Goal: Information Seeking & Learning: Learn about a topic

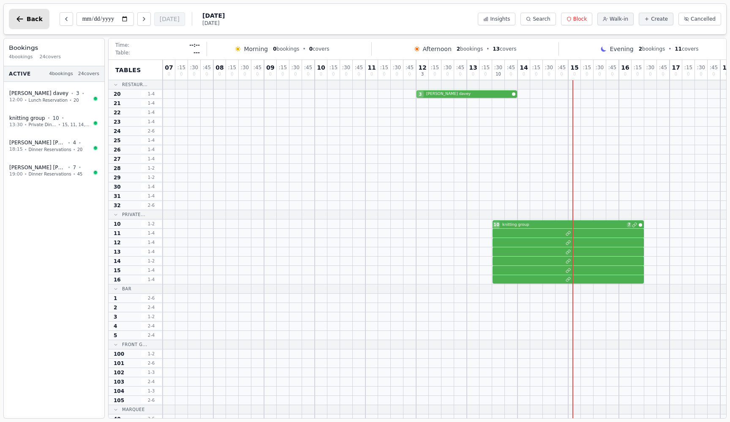
click at [14, 16] on button "Back" at bounding box center [29, 19] width 41 height 20
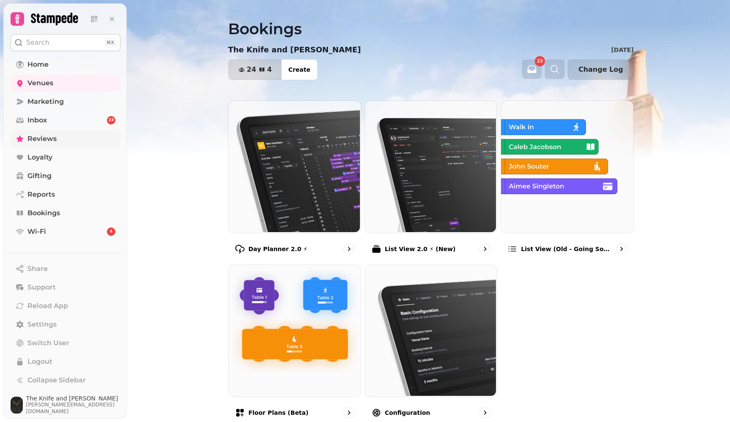
click at [51, 138] on span "Reviews" at bounding box center [41, 139] width 29 height 10
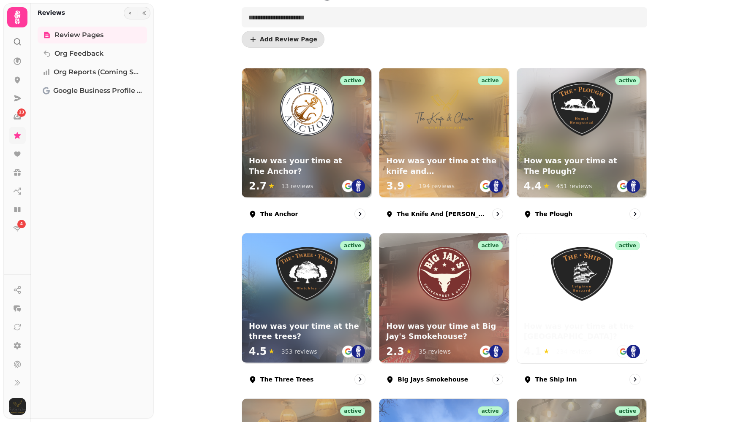
scroll to position [56, 0]
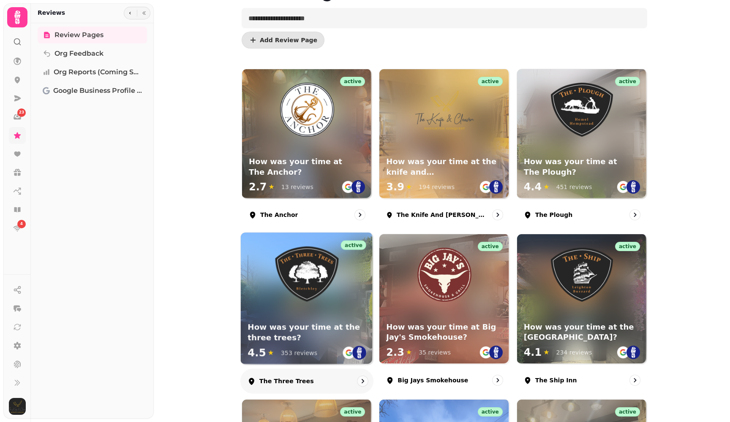
click at [297, 316] on div "active How was your time at the three trees? 4.5 ★ 353 reviews" at bounding box center [307, 299] width 132 height 132
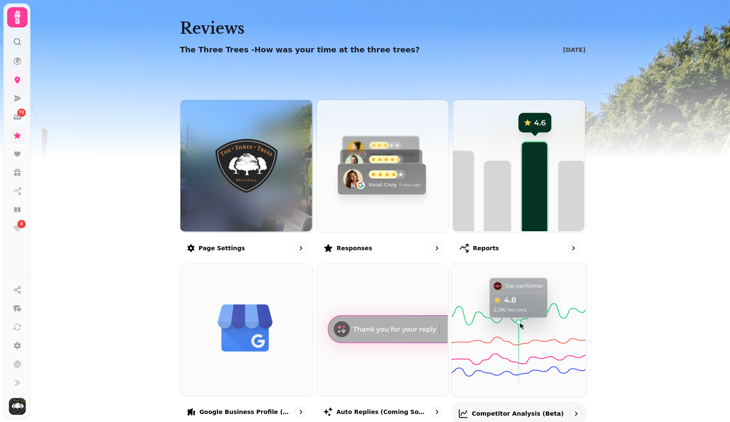
click at [499, 332] on img at bounding box center [518, 329] width 135 height 135
click at [20, 17] on icon at bounding box center [17, 17] width 17 height 17
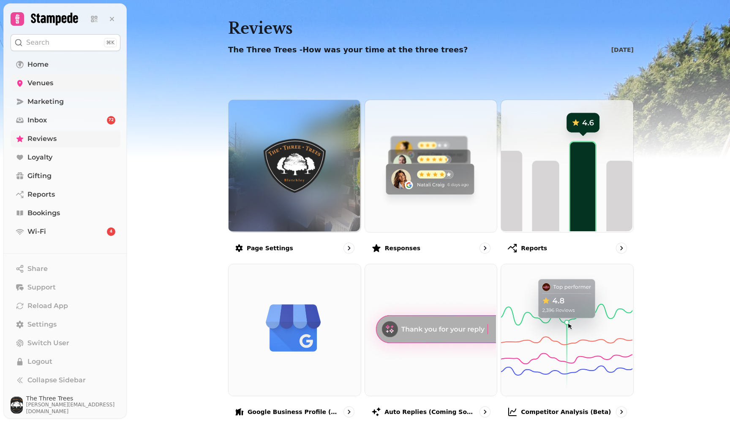
click at [39, 83] on span "Venues" at bounding box center [40, 83] width 26 height 10
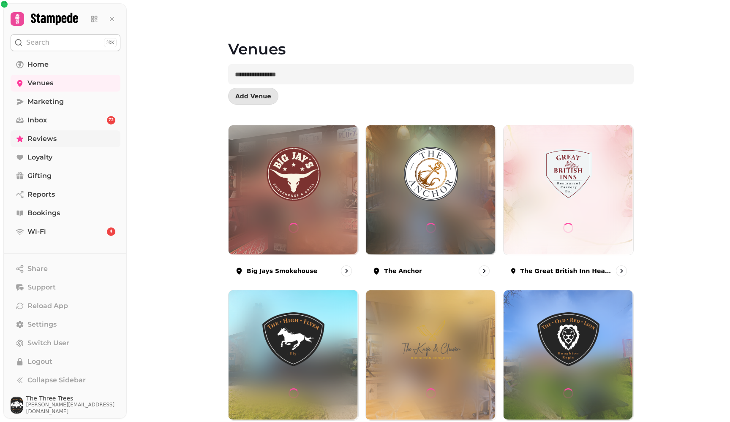
click at [43, 142] on span "Reviews" at bounding box center [41, 139] width 29 height 10
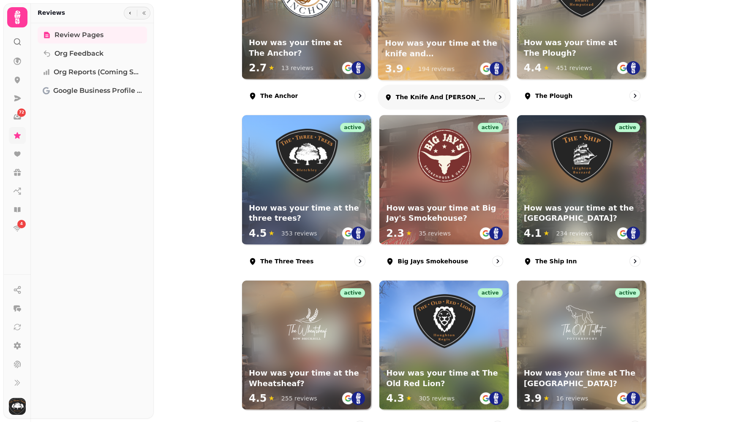
scroll to position [182, 0]
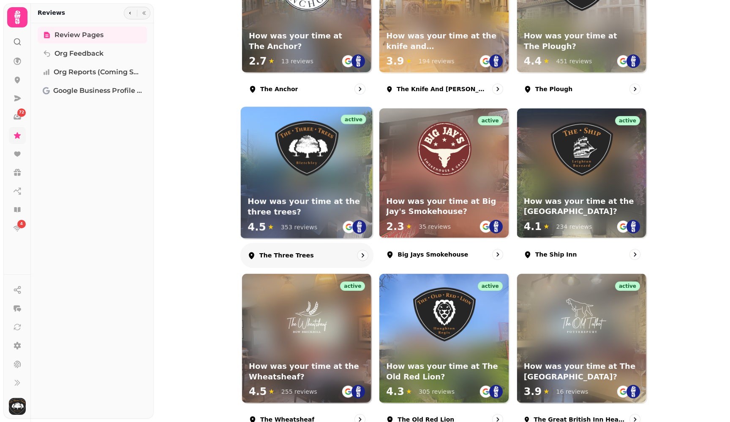
click at [310, 159] on img at bounding box center [306, 148] width 63 height 55
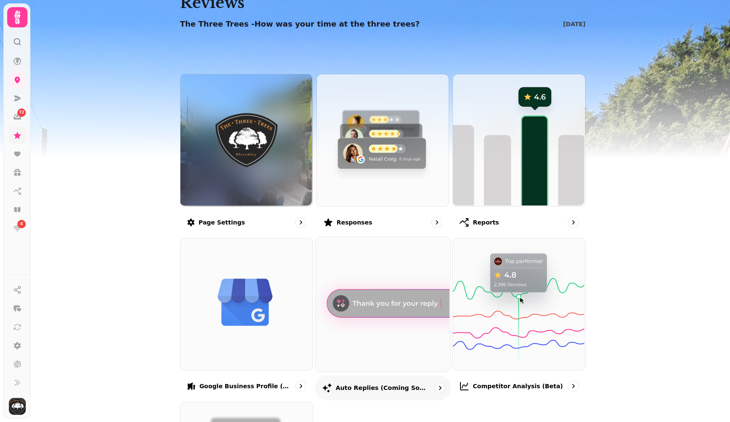
scroll to position [27, 0]
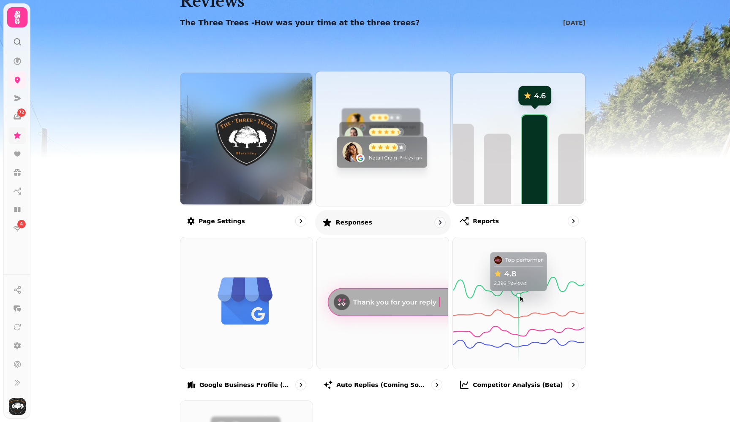
click at [382, 155] on img at bounding box center [381, 138] width 135 height 135
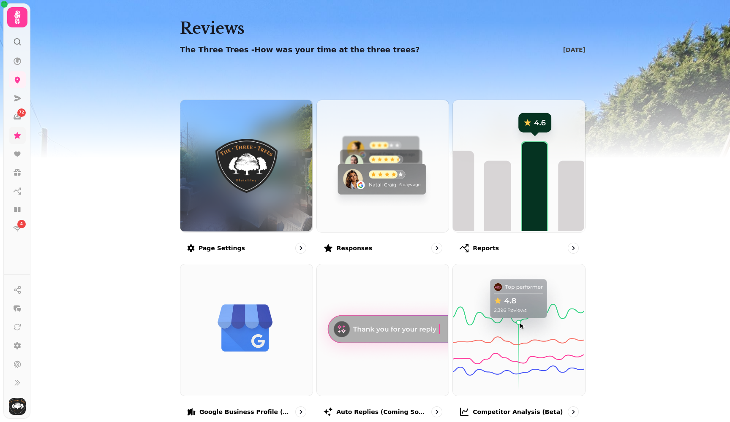
click at [11, 42] on div at bounding box center [17, 38] width 15 height 22
click at [18, 41] on icon at bounding box center [17, 42] width 8 height 8
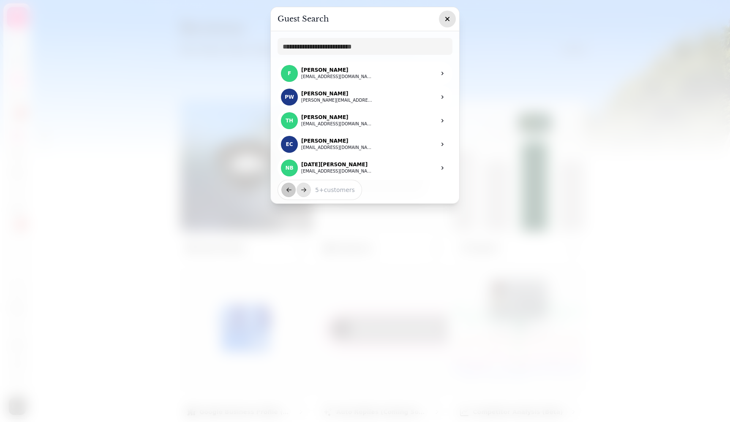
click at [448, 21] on icon "button" at bounding box center [447, 19] width 8 height 8
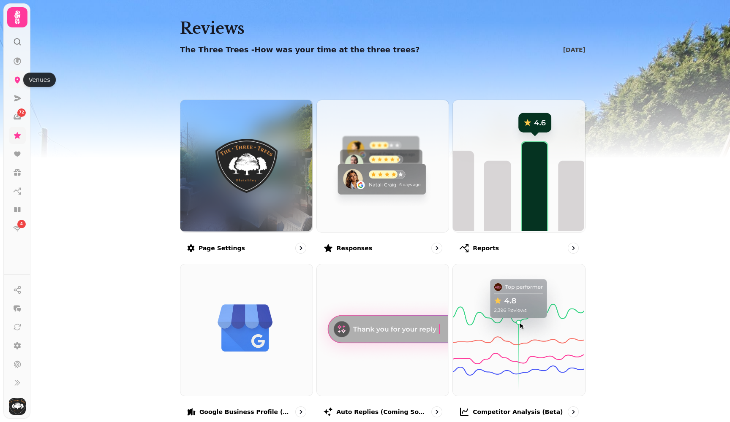
click at [21, 84] on link at bounding box center [17, 79] width 17 height 17
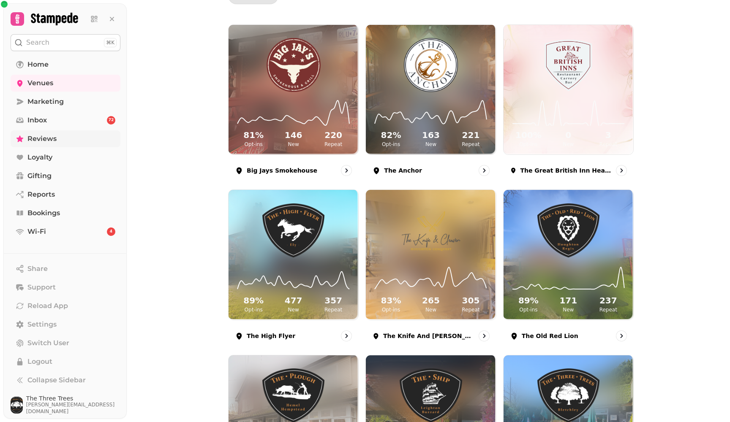
scroll to position [115, 0]
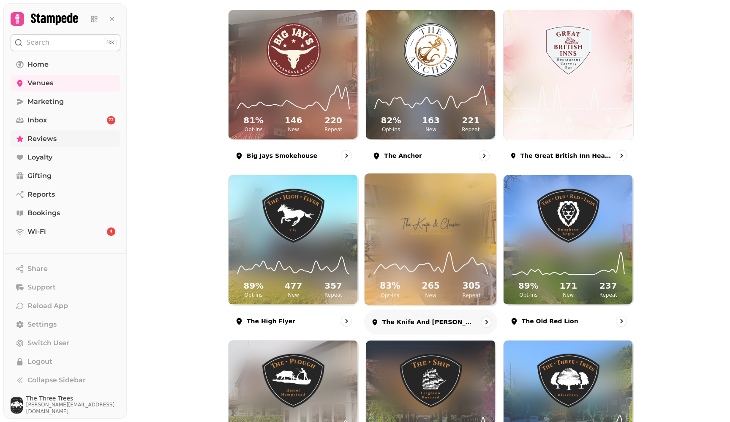
click at [430, 217] on img at bounding box center [430, 214] width 99 height 55
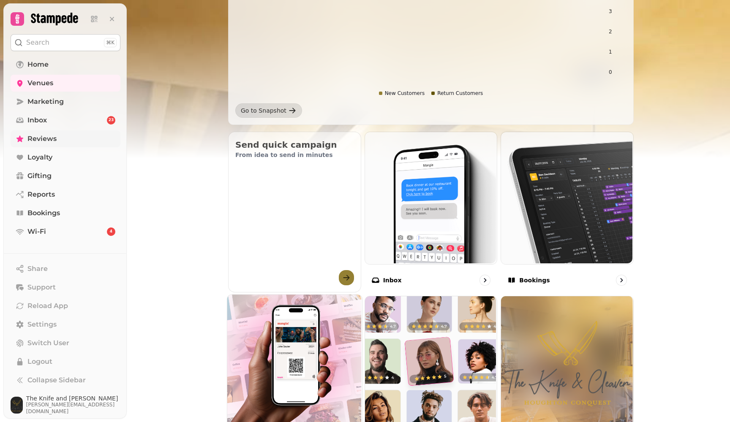
scroll to position [176, 0]
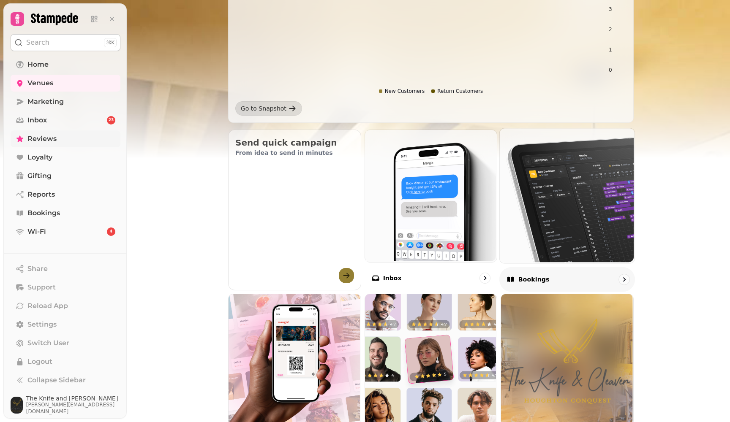
click at [552, 238] on img at bounding box center [566, 195] width 135 height 135
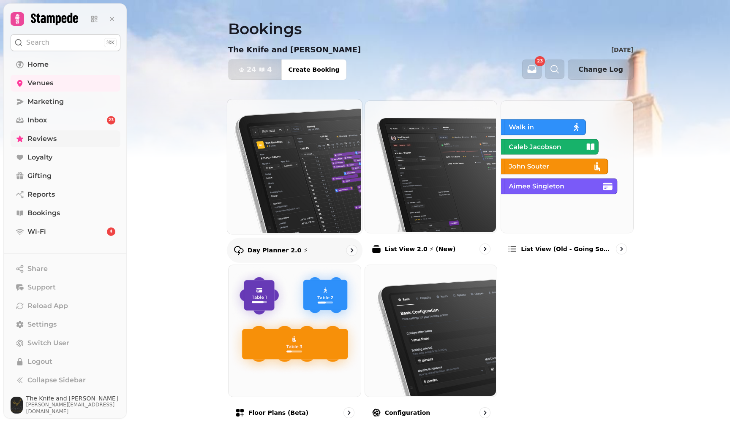
click at [280, 162] on img at bounding box center [293, 165] width 135 height 135
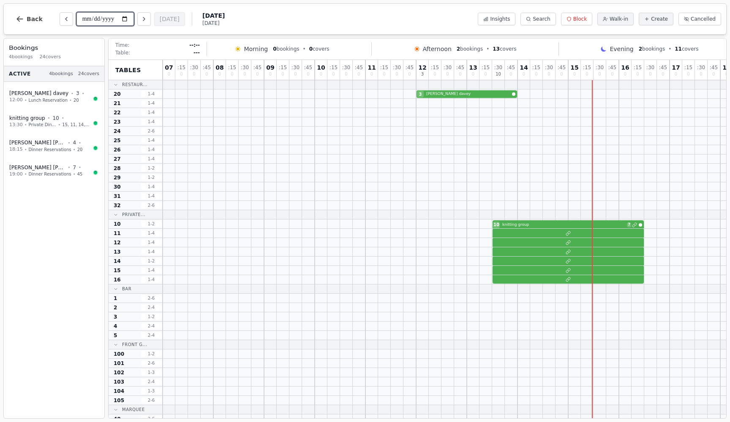
click at [94, 14] on input "**********" at bounding box center [104, 19] width 57 height 14
type input "**********"
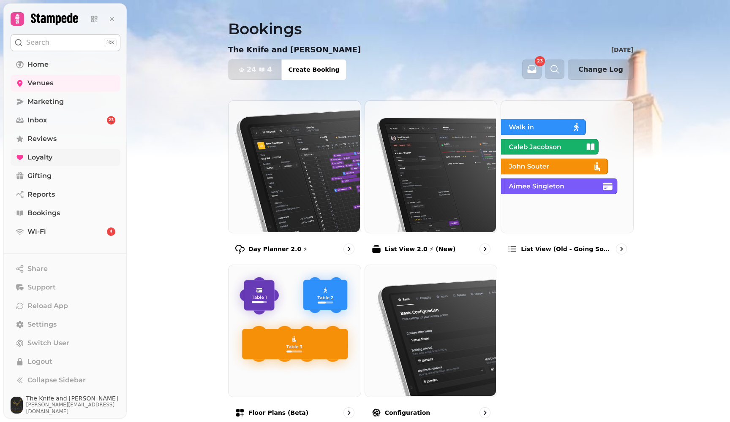
click at [55, 153] on link "Loyalty" at bounding box center [66, 157] width 110 height 17
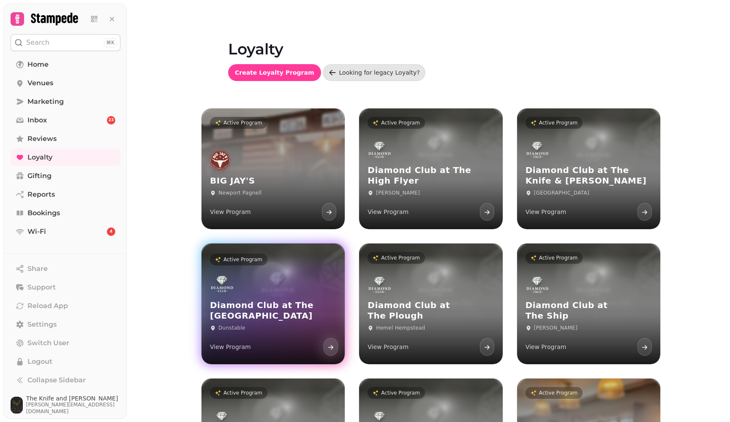
scroll to position [98, 0]
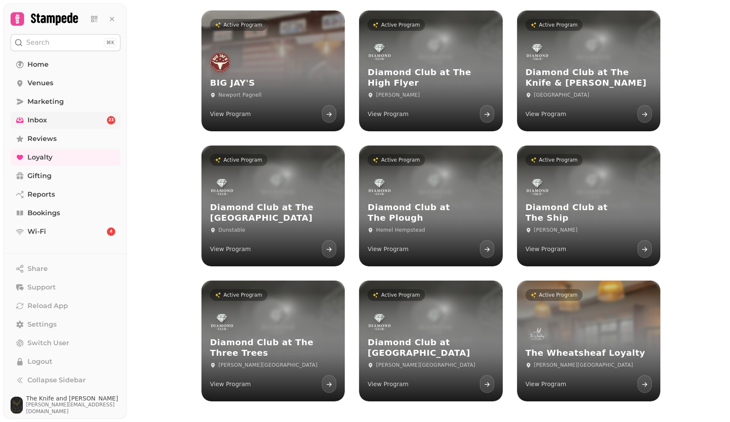
click at [45, 121] on span "Inbox" at bounding box center [36, 120] width 19 height 10
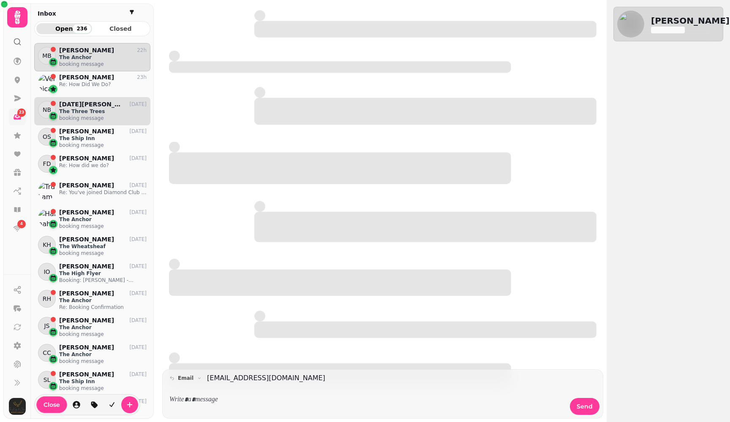
scroll to position [372, 116]
